Goal: Task Accomplishment & Management: Use online tool/utility

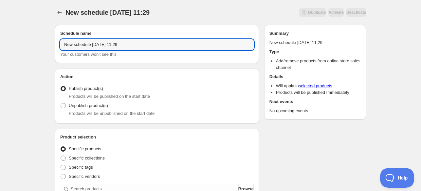
drag, startPoint x: 140, startPoint y: 43, endPoint x: 18, endPoint y: 41, distance: 122.8
paste input "Limited Drop [PERSON_NAME] - 2024 Diamond Retailer May S,G,P Diamond Covers"
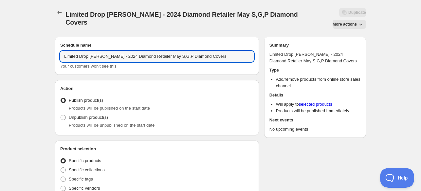
type input "Limited Drop [PERSON_NAME] - 2024 Diamond Retailer May S,G,P Diamond Covers"
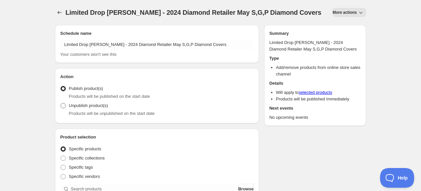
click at [92, 109] on label "Unpublish product(s)" at bounding box center [84, 105] width 48 height 9
click at [61, 103] on input "Unpublish product(s)" at bounding box center [61, 103] width 0 height 0
radio input "true"
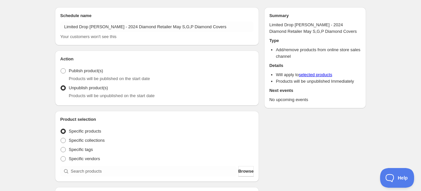
scroll to position [33, 0]
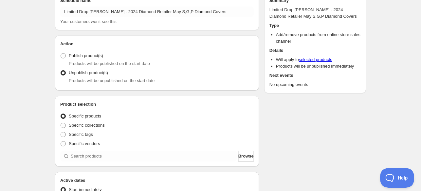
click at [244, 96] on div "Product selection Entity type Specific products Specific collections Specific t…" at bounding box center [157, 131] width 204 height 71
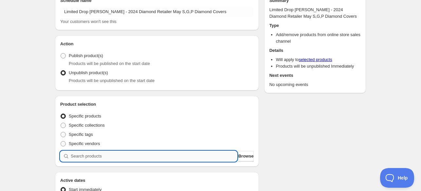
click at [151, 154] on input "search" at bounding box center [154, 156] width 166 height 10
type input "d"
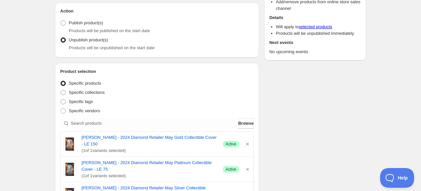
scroll to position [229, 0]
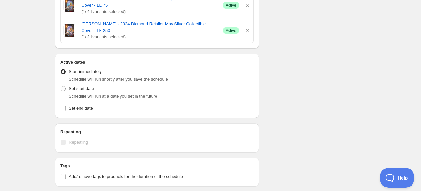
click at [83, 94] on span "Schedule will run at a date you set in the future" at bounding box center [113, 96] width 88 height 5
click at [83, 91] on span "Set start date" at bounding box center [81, 88] width 25 height 5
click at [61, 86] on input "Set start date" at bounding box center [61, 86] width 0 height 0
radio input "true"
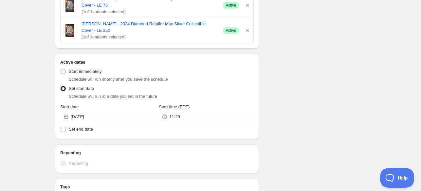
click at [65, 117] on icon at bounding box center [66, 116] width 7 height 7
click at [69, 116] on icon at bounding box center [66, 116] width 7 height 7
click at [63, 115] on icon at bounding box center [66, 116] width 7 height 7
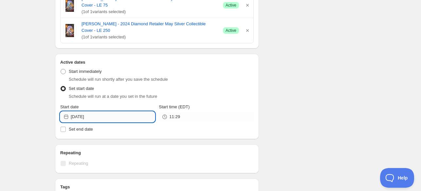
click at [77, 117] on input "[DATE]" at bounding box center [113, 116] width 84 height 10
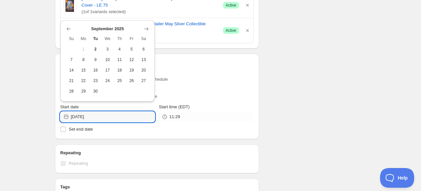
click at [122, 48] on span "4" at bounding box center [119, 48] width 7 height 5
type input "[DATE]"
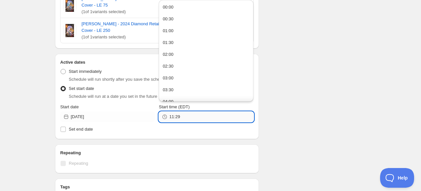
click at [187, 116] on input "11:29" at bounding box center [211, 116] width 84 height 10
click at [185, 6] on button "00:00" at bounding box center [206, 7] width 91 height 10
type input "00:00"
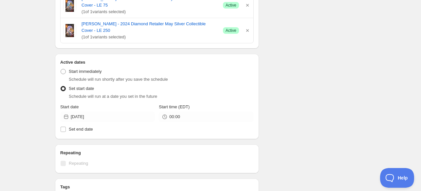
click at [297, 59] on div "Schedule name Limited Drop [PERSON_NAME] - 2024 Diamond Retailer May S,G,P Diam…" at bounding box center [208, 35] width 316 height 490
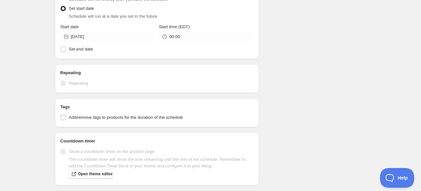
scroll to position [331, 0]
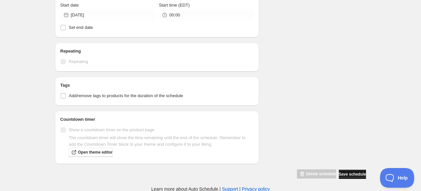
click at [353, 171] on span "Save schedule" at bounding box center [352, 173] width 27 height 5
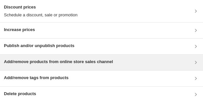
click at [50, 61] on h3 "Add/remove products from online store sales channel" at bounding box center [58, 62] width 109 height 7
